Goal: Download file/media

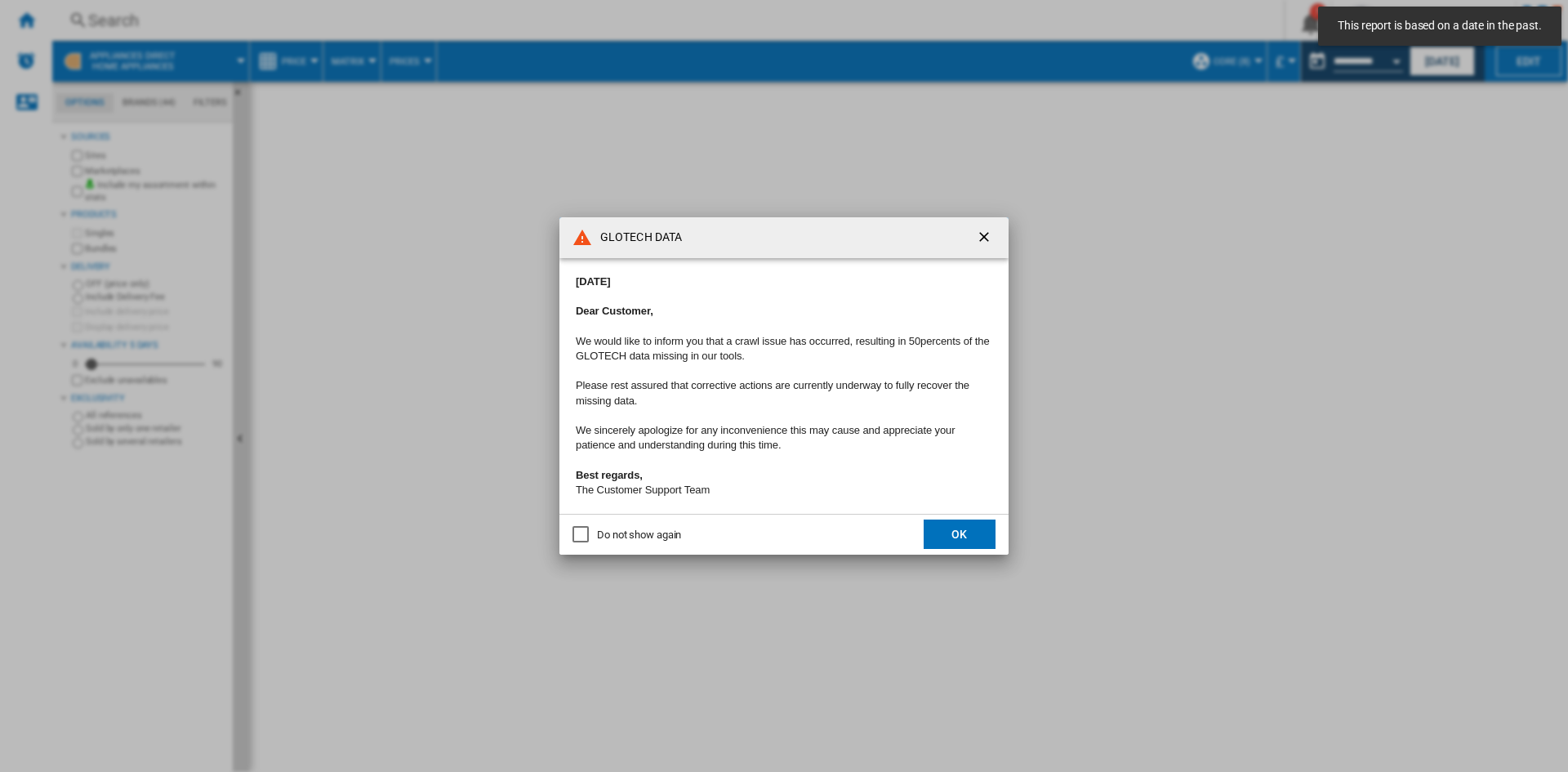
click at [982, 541] on button "OK" at bounding box center [959, 535] width 72 height 30
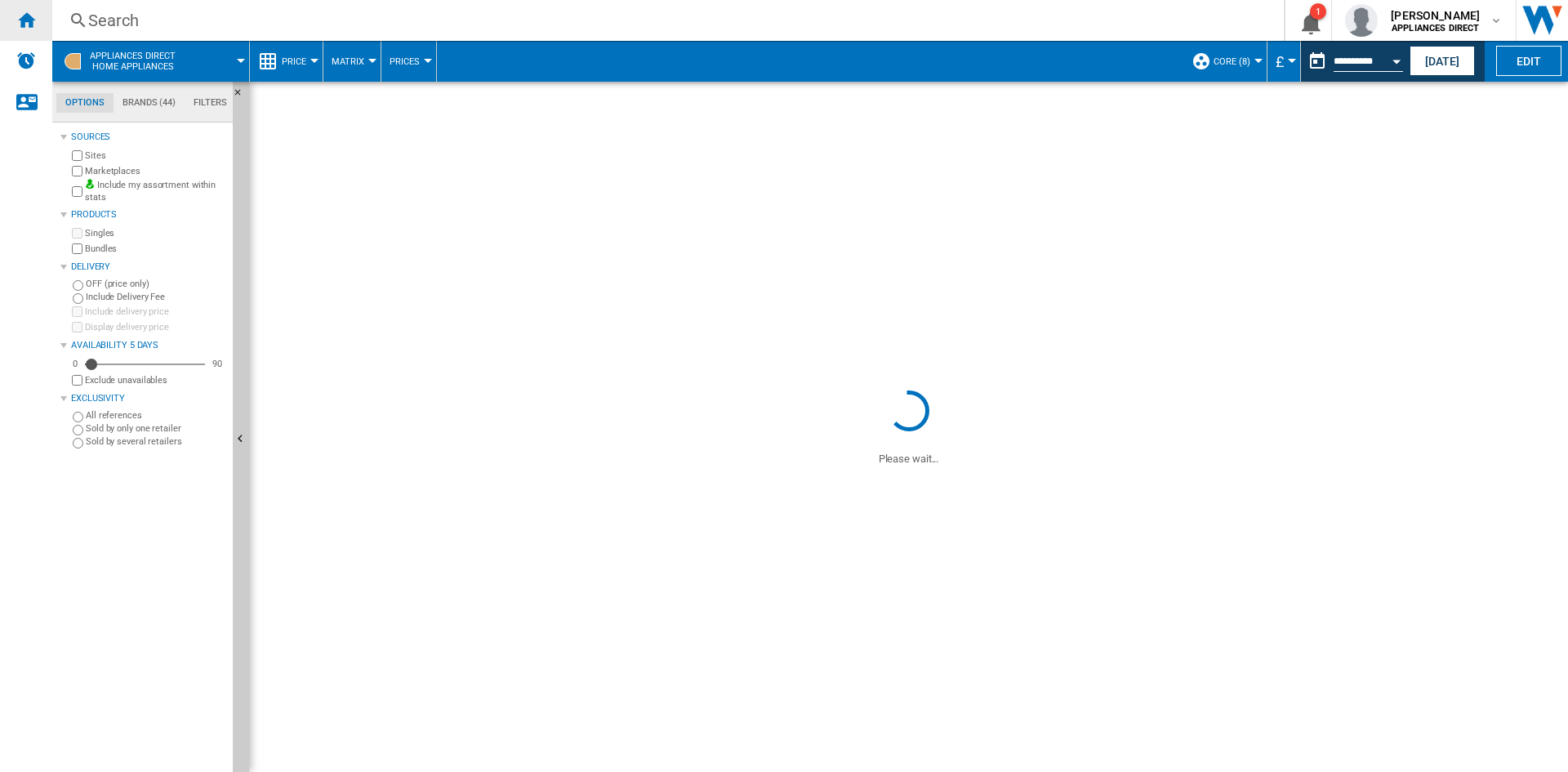
click at [18, 17] on ng-md-icon "Home" at bounding box center [26, 19] width 19 height 19
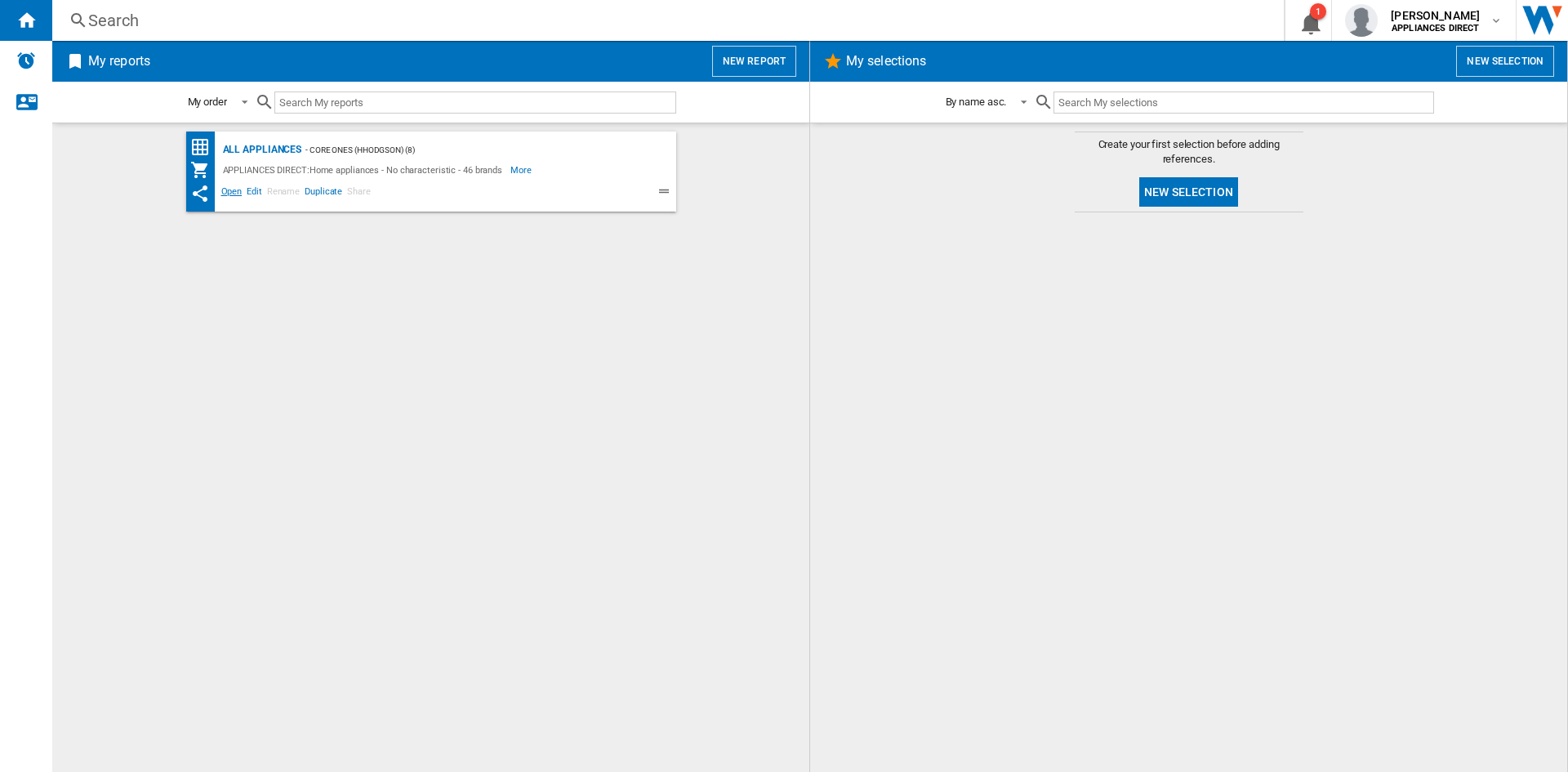
click at [232, 189] on span "Open" at bounding box center [232, 194] width 26 height 19
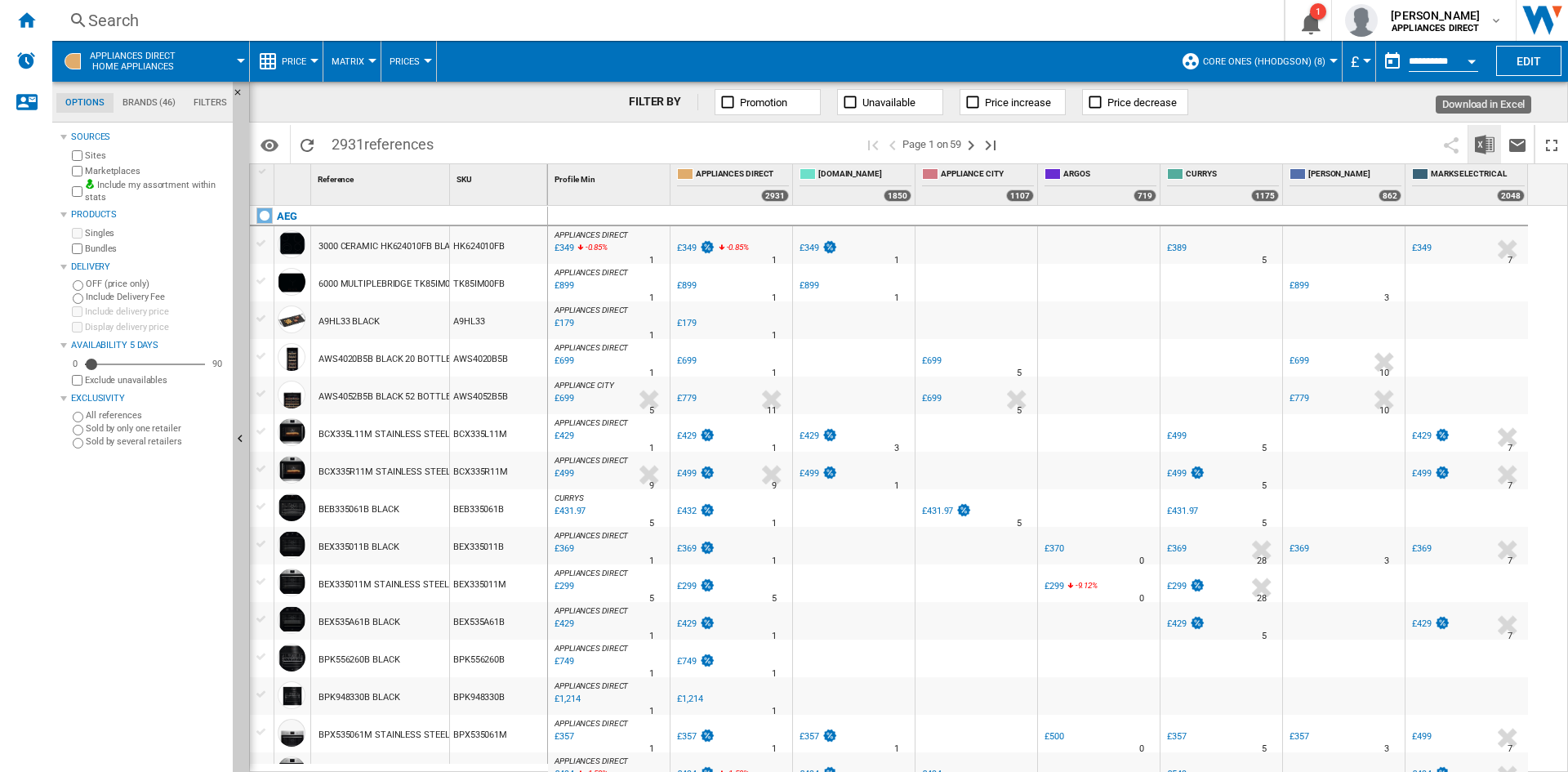
click at [1478, 144] on img "Download in Excel" at bounding box center [1485, 145] width 19 height 19
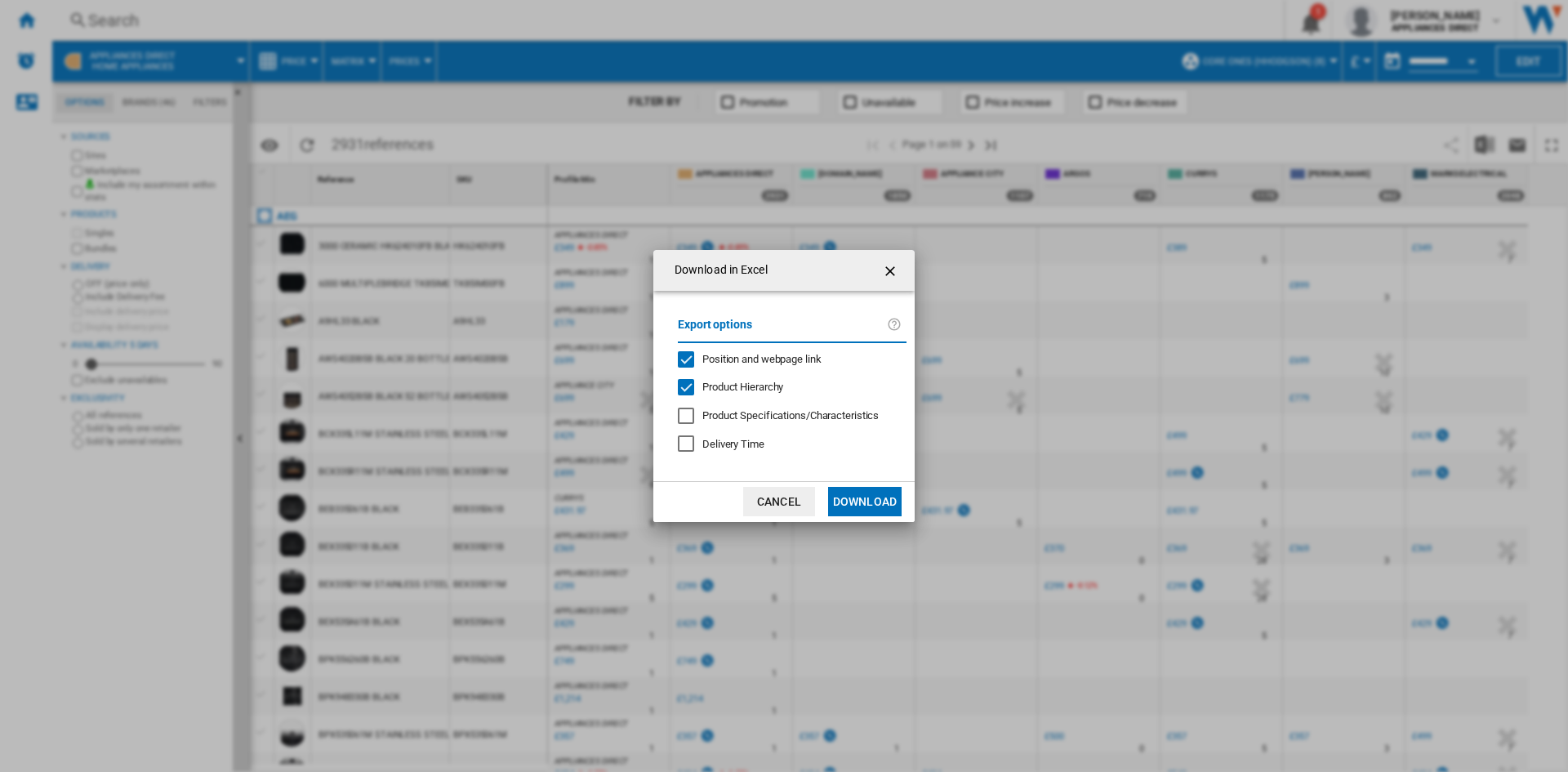
click at [857, 512] on button "Download" at bounding box center [865, 502] width 74 height 30
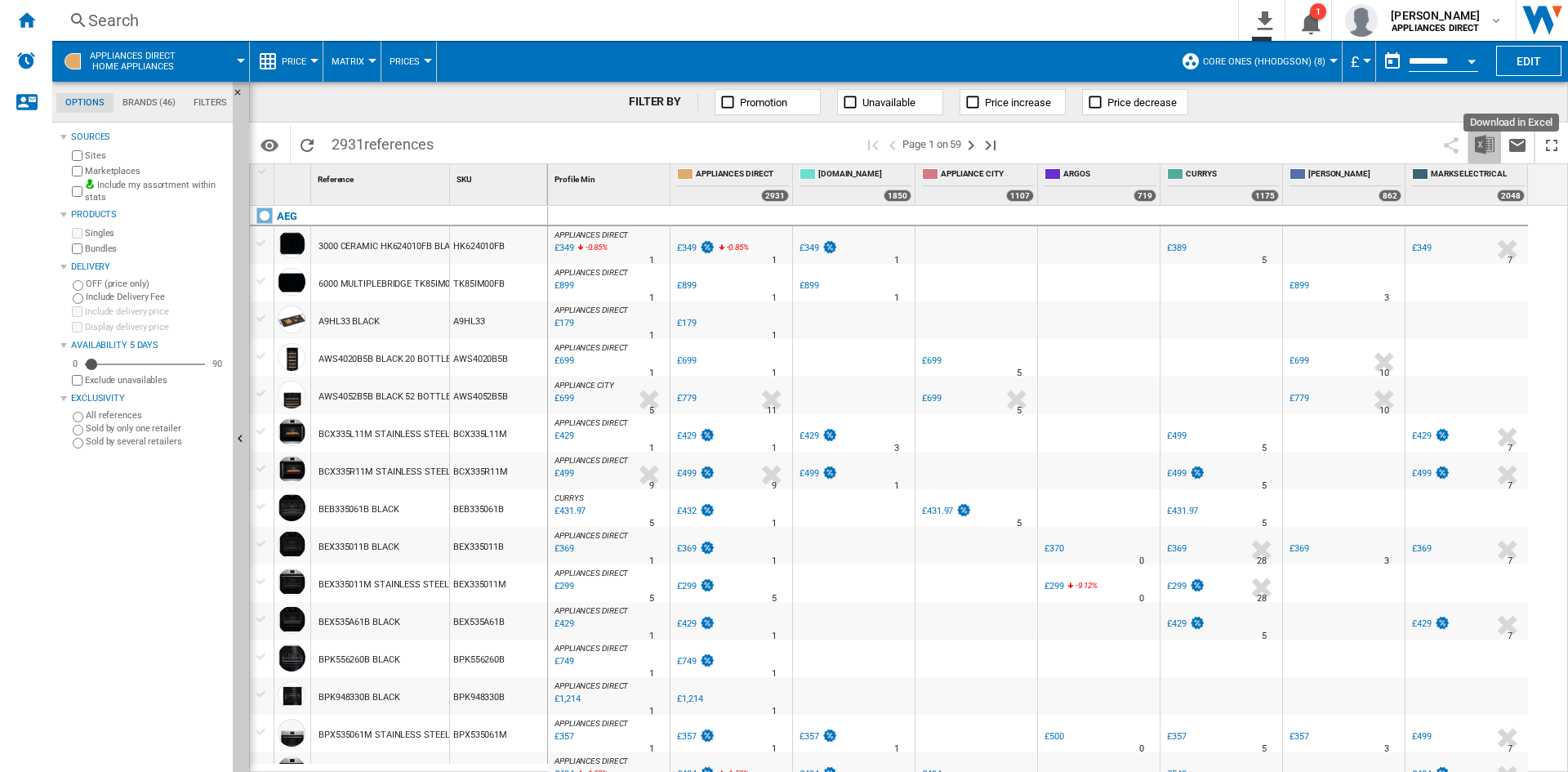
click at [1475, 142] on img "Download in Excel" at bounding box center [1485, 145] width 19 height 19
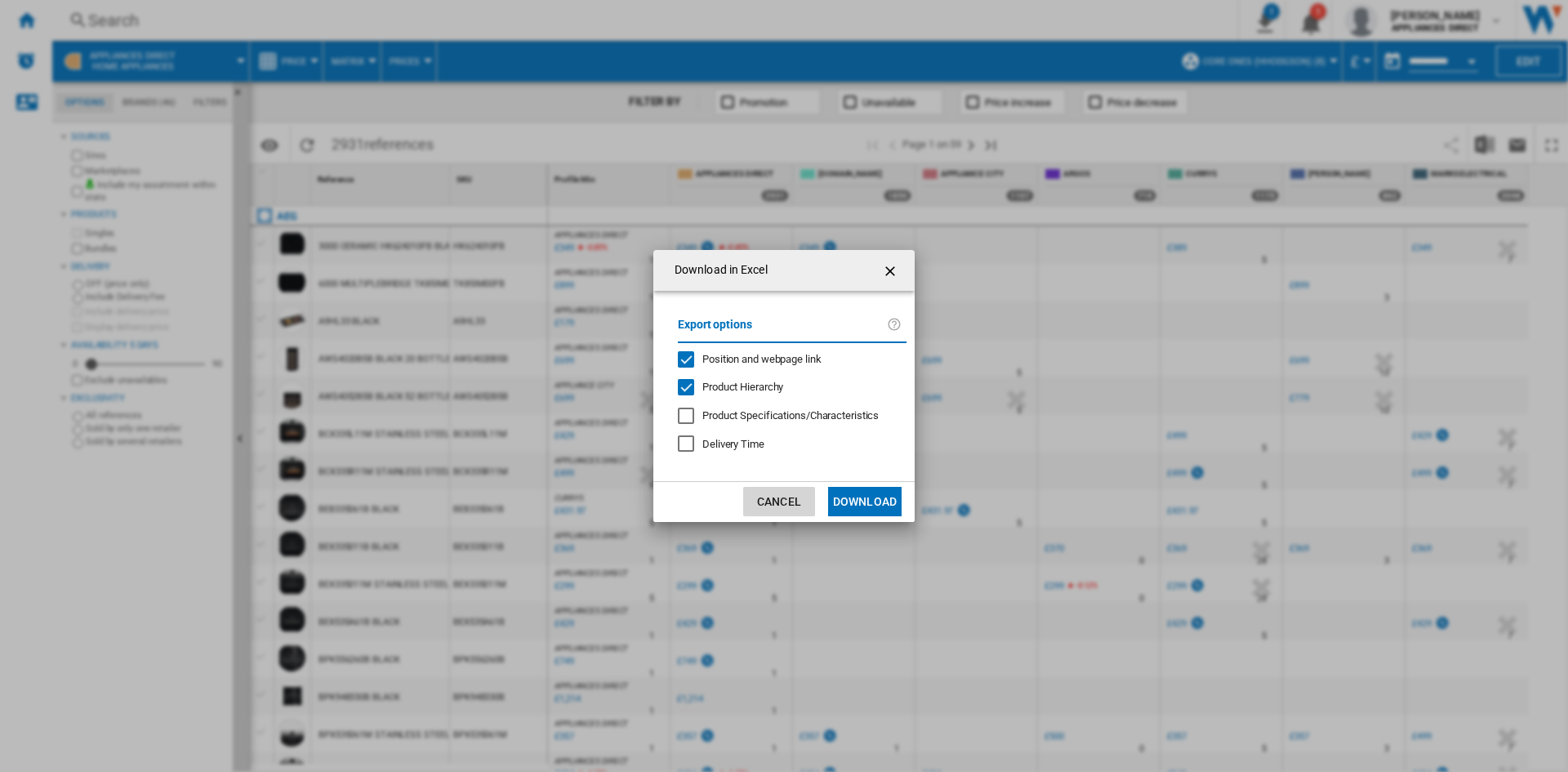
click at [780, 495] on button "Cancel" at bounding box center [779, 502] width 72 height 30
